Goal: Check status: Check status

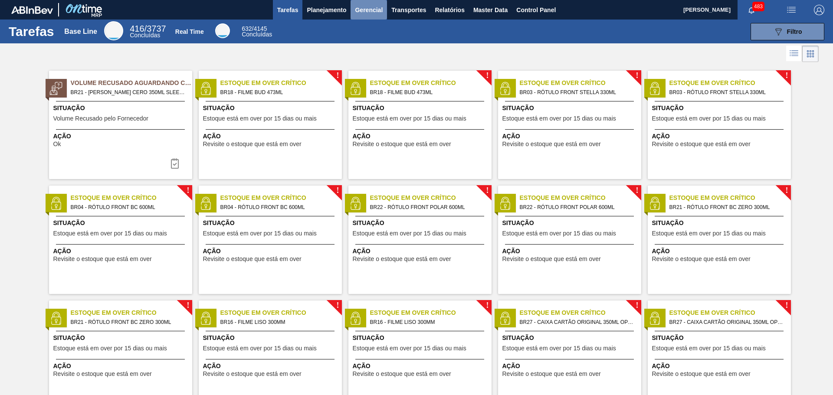
click at [374, 11] on span "Gerencial" at bounding box center [369, 10] width 28 height 10
click at [326, 13] on div at bounding box center [416, 197] width 833 height 395
click at [325, 10] on span "Planejamento" at bounding box center [326, 10] width 39 height 10
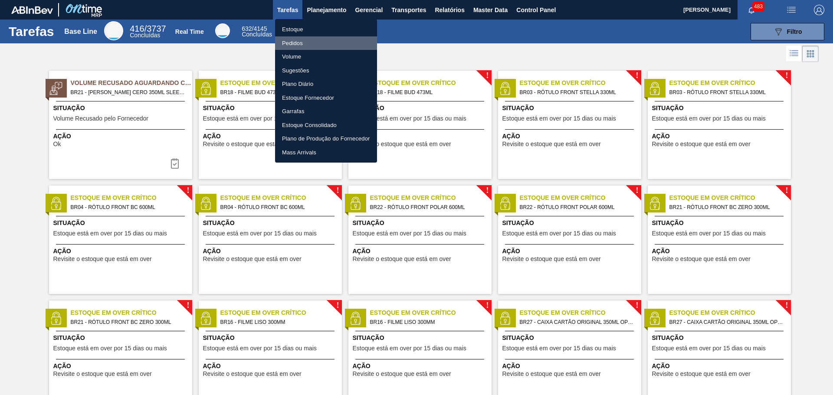
click at [304, 41] on li "Pedidos" at bounding box center [326, 43] width 102 height 14
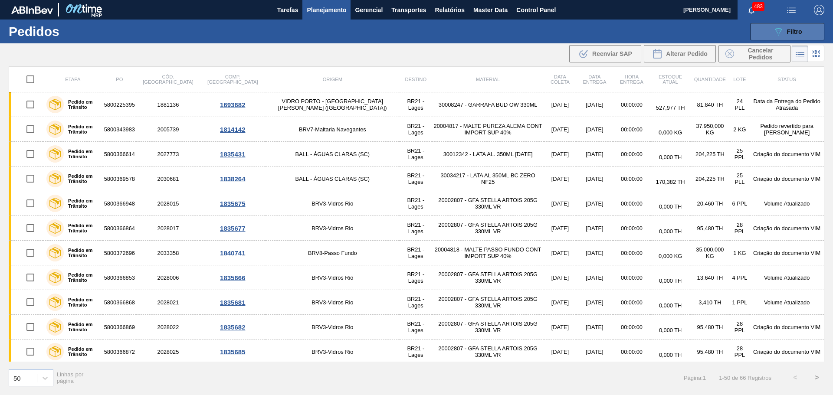
click at [789, 23] on button "089F7B8B-B2A5-4AFE-B5C0-19BA573D28AC Filtro" at bounding box center [788, 31] width 74 height 17
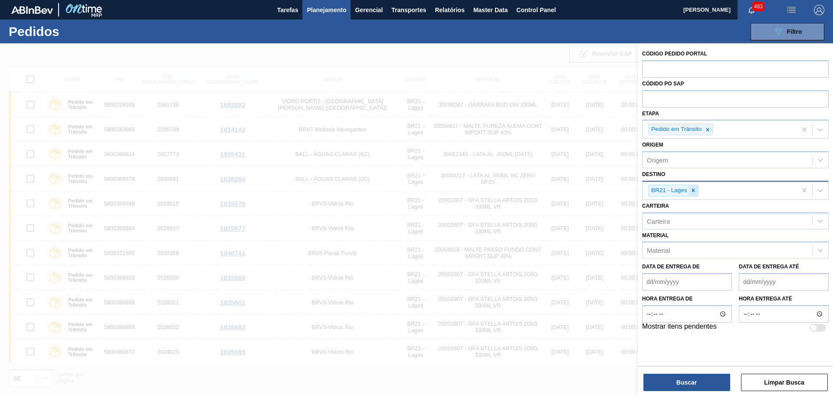
click at [696, 192] on div at bounding box center [694, 190] width 10 height 11
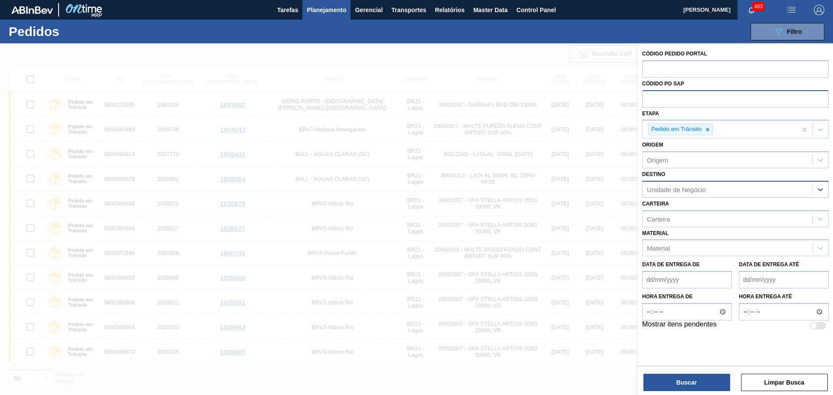
drag, startPoint x: 710, startPoint y: 131, endPoint x: 681, endPoint y: 106, distance: 37.8
click at [709, 130] on icon at bounding box center [708, 130] width 6 height 6
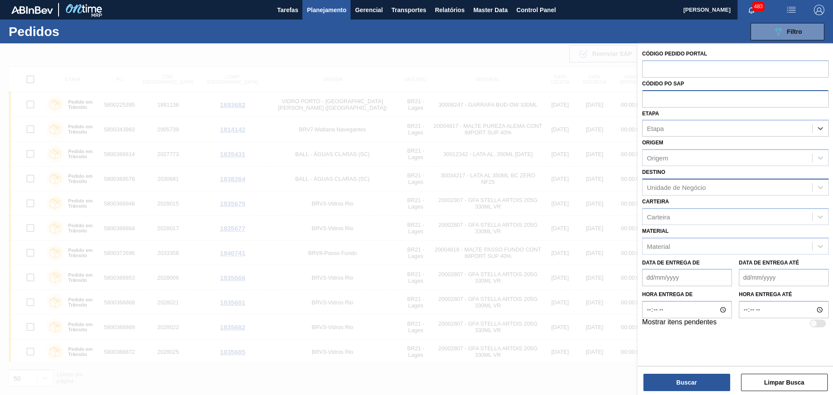
click at [677, 104] on input "text" at bounding box center [735, 98] width 187 height 16
paste input "• 5800317407"
click at [661, 95] on input "• 5800317407" at bounding box center [735, 98] width 187 height 16
type input "5800317407"
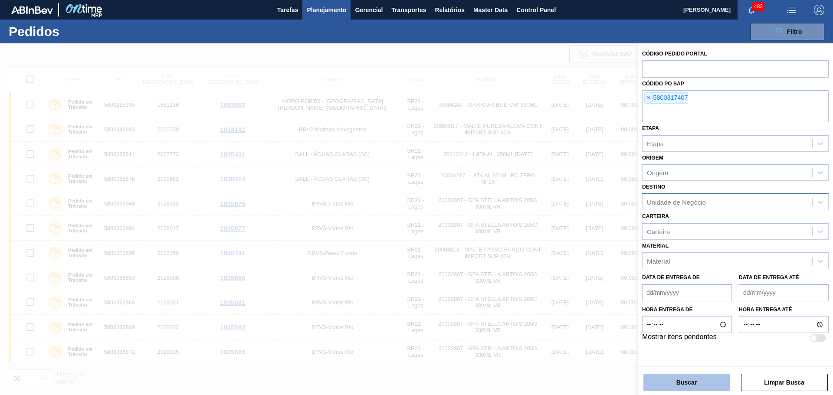
click at [693, 382] on button "Buscar" at bounding box center [686, 382] width 87 height 17
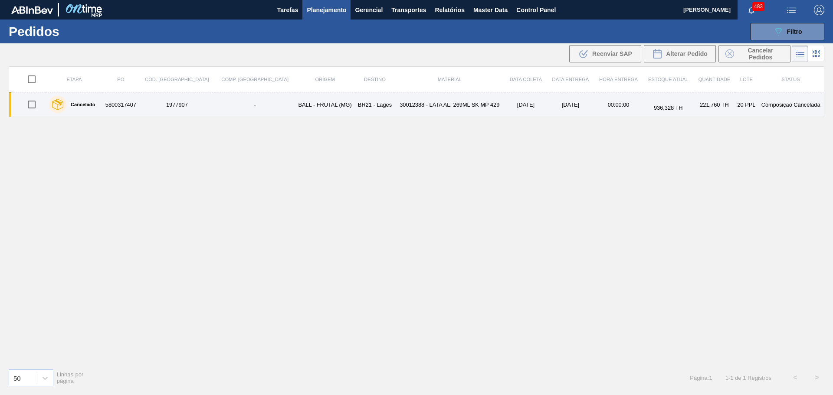
click at [306, 107] on td "BALL - FRUTAL (MG)" at bounding box center [325, 104] width 60 height 25
